Goal: Obtain resource: Download file/media

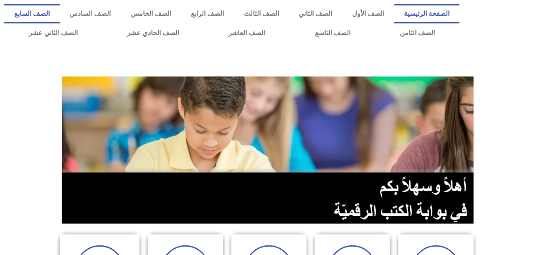
click at [60, 12] on link "الصف السابع" at bounding box center [32, 13] width 56 height 19
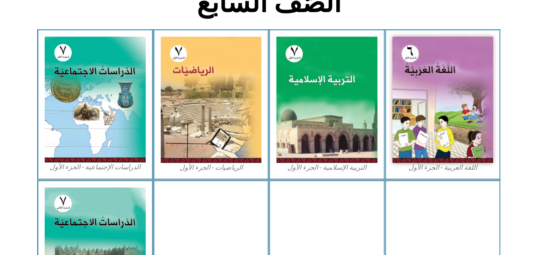
scroll to position [292, 0]
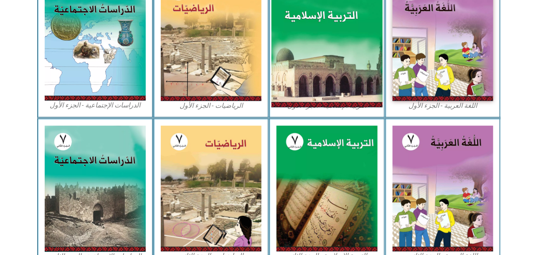
click at [337, 33] on img at bounding box center [326, 38] width 111 height 139
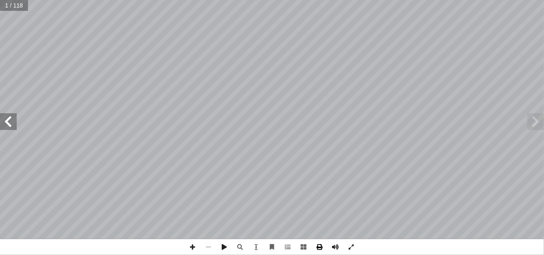
click at [318, 247] on span at bounding box center [320, 247] width 16 height 16
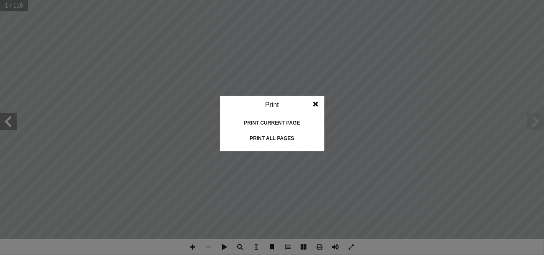
click at [284, 134] on div "Print all pages" at bounding box center [271, 137] width 83 height 13
